Goal: Task Accomplishment & Management: Complete application form

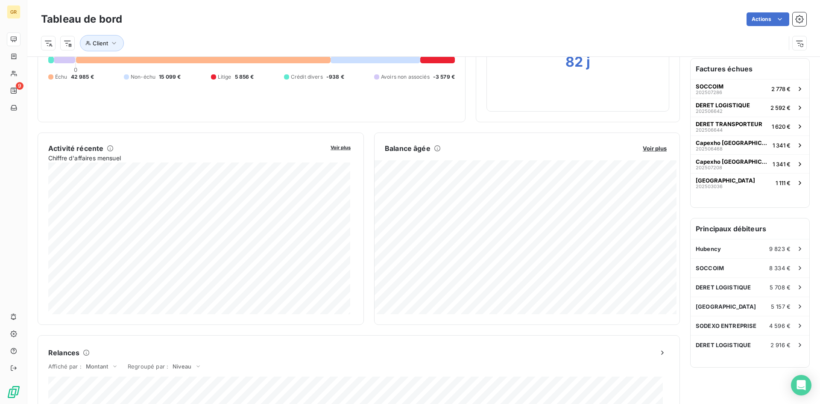
scroll to position [87, 0]
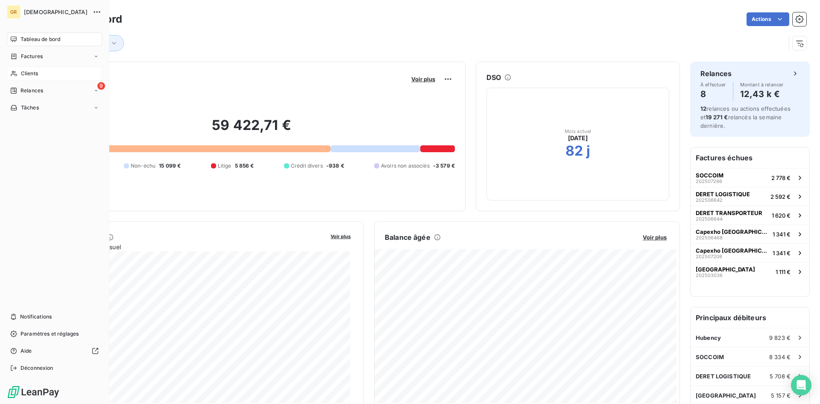
click at [31, 72] on span "Clients" at bounding box center [29, 74] width 17 height 8
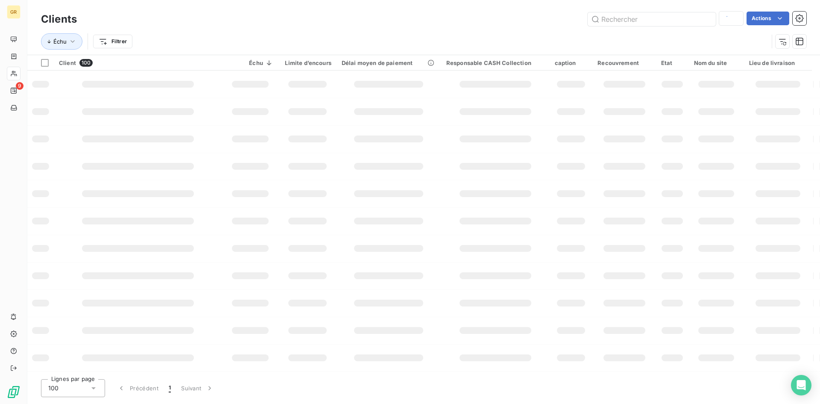
type input "soccoim"
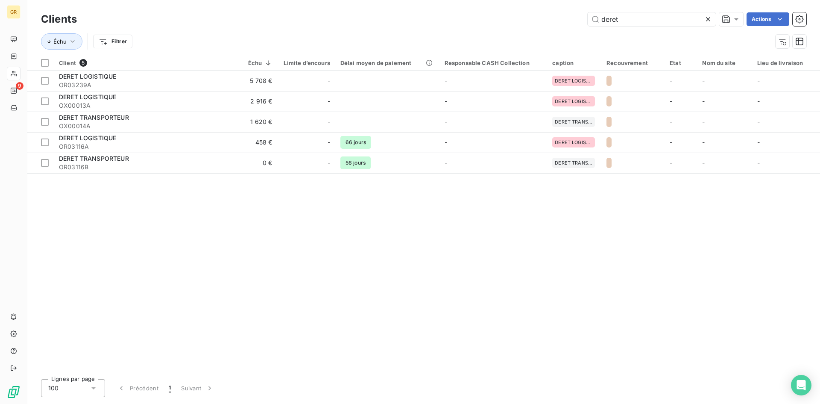
type input "deret"
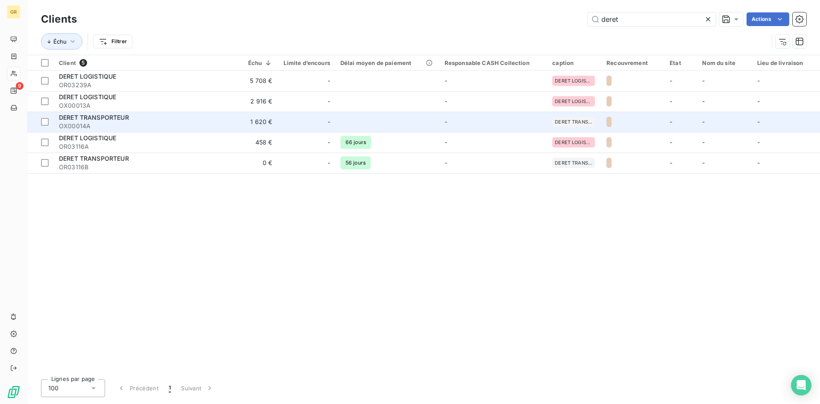
click at [96, 129] on span "OX00014A" at bounding box center [138, 126] width 158 height 9
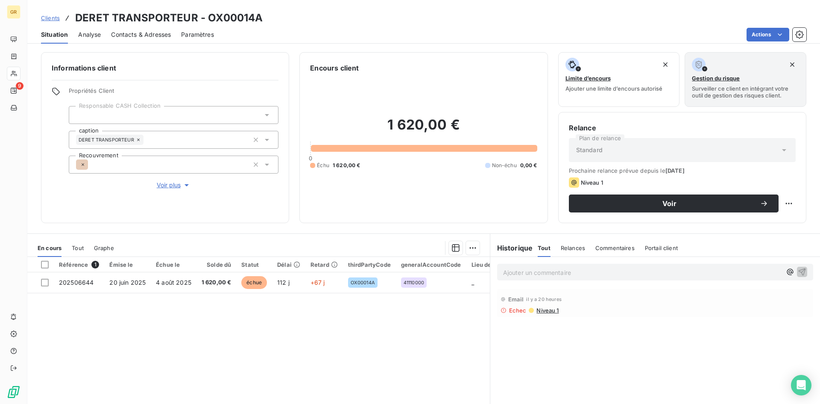
click at [121, 34] on span "Contacts & Adresses" at bounding box center [141, 34] width 60 height 9
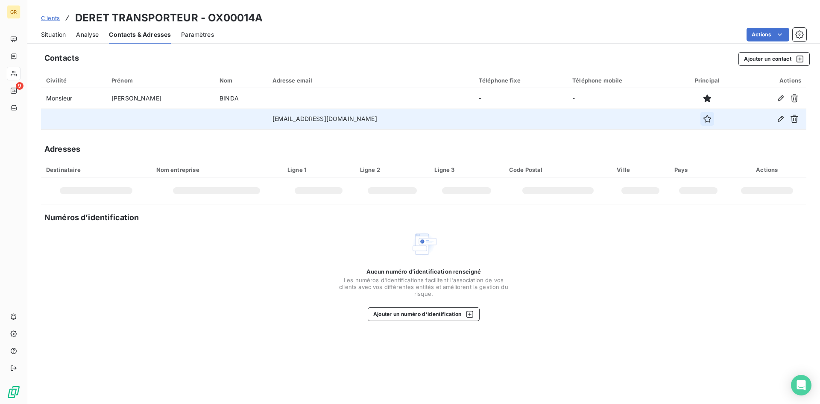
click at [703, 118] on icon "button" at bounding box center [707, 119] width 8 height 8
click at [753, 59] on button "Ajouter un contact" at bounding box center [773, 59] width 71 height 14
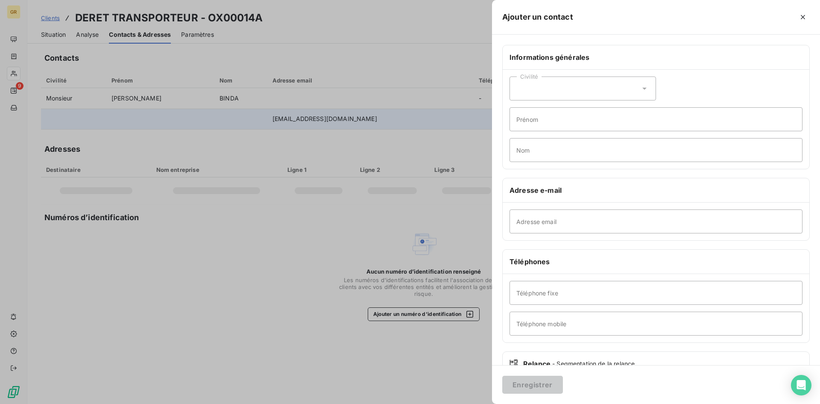
click at [540, 90] on div "Civilité" at bounding box center [583, 88] width 146 height 24
click at [534, 124] on span "Monsieur" at bounding box center [540, 125] width 26 height 8
click at [537, 126] on input "Prénom" at bounding box center [656, 119] width 293 height 24
type input "c"
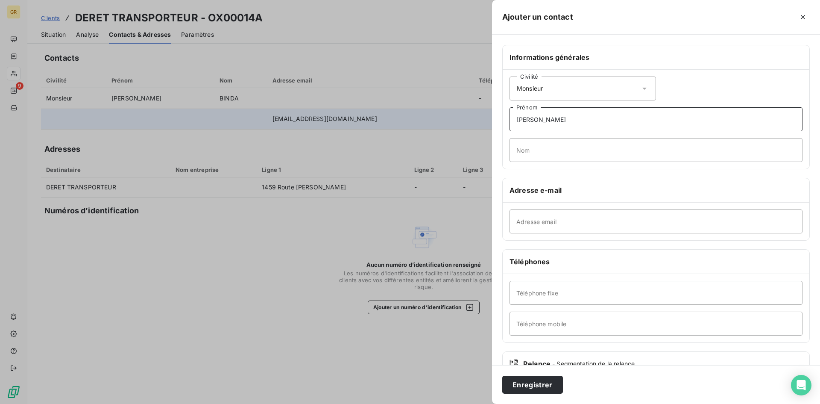
type input "CLEMENT"
type input "CRETOIS"
paste input "ccretois@deret.fr"
type input "ccretois@deret.fr"
click at [544, 298] on input "Téléphone fixe" at bounding box center [656, 293] width 293 height 24
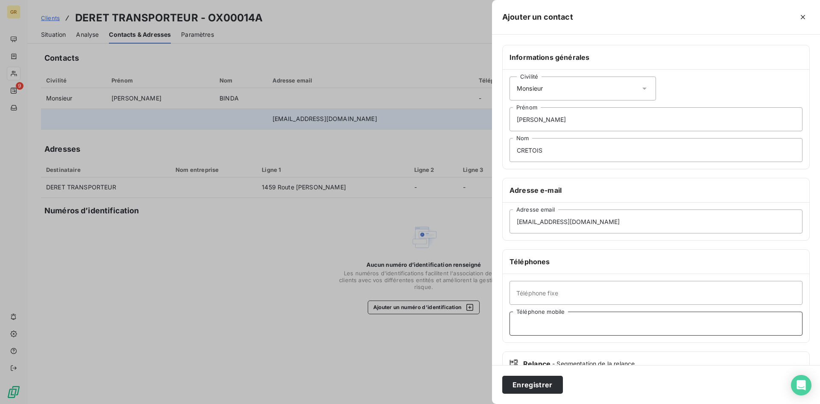
click at [531, 319] on input "Téléphone mobile" at bounding box center [656, 323] width 293 height 24
paste input "6 29 24 80 54"
click at [517, 326] on input "6 29 24 80 54" at bounding box center [656, 323] width 293 height 24
type input "06 29 24 80 54"
click at [551, 346] on div "Informations générales Civilité Monsieur CLEMENT Prénom CRETOIS Nom Adresse e-m…" at bounding box center [656, 234] width 328 height 379
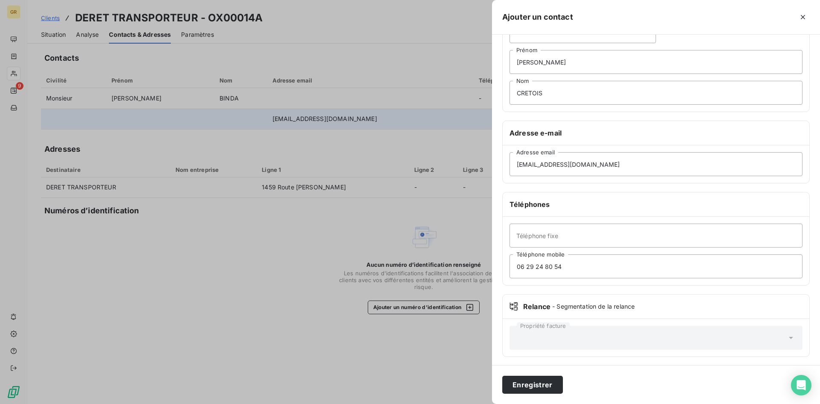
scroll to position [59, 0]
click at [527, 384] on button "Enregistrer" at bounding box center [532, 384] width 61 height 18
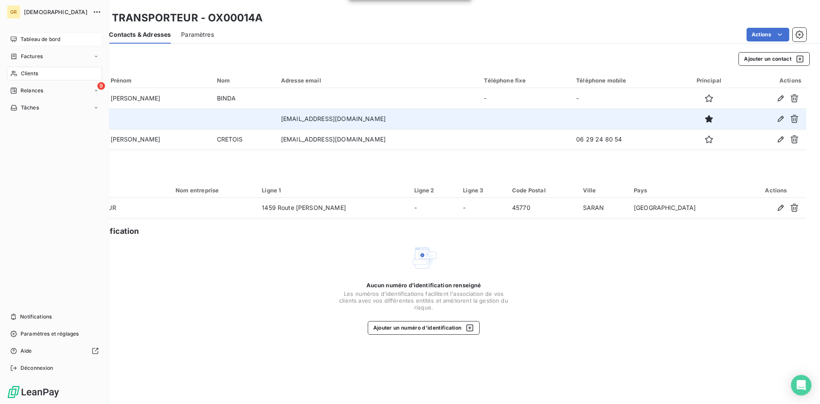
click at [14, 46] on div "Tableau de bord" at bounding box center [54, 39] width 95 height 14
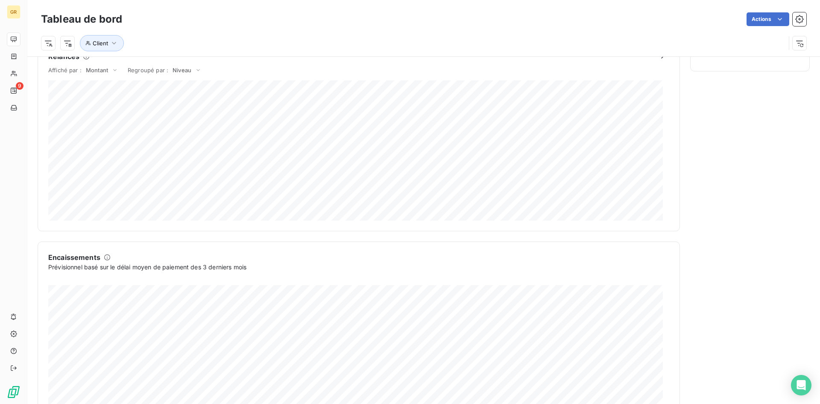
scroll to position [429, 0]
